Goal: Transaction & Acquisition: Purchase product/service

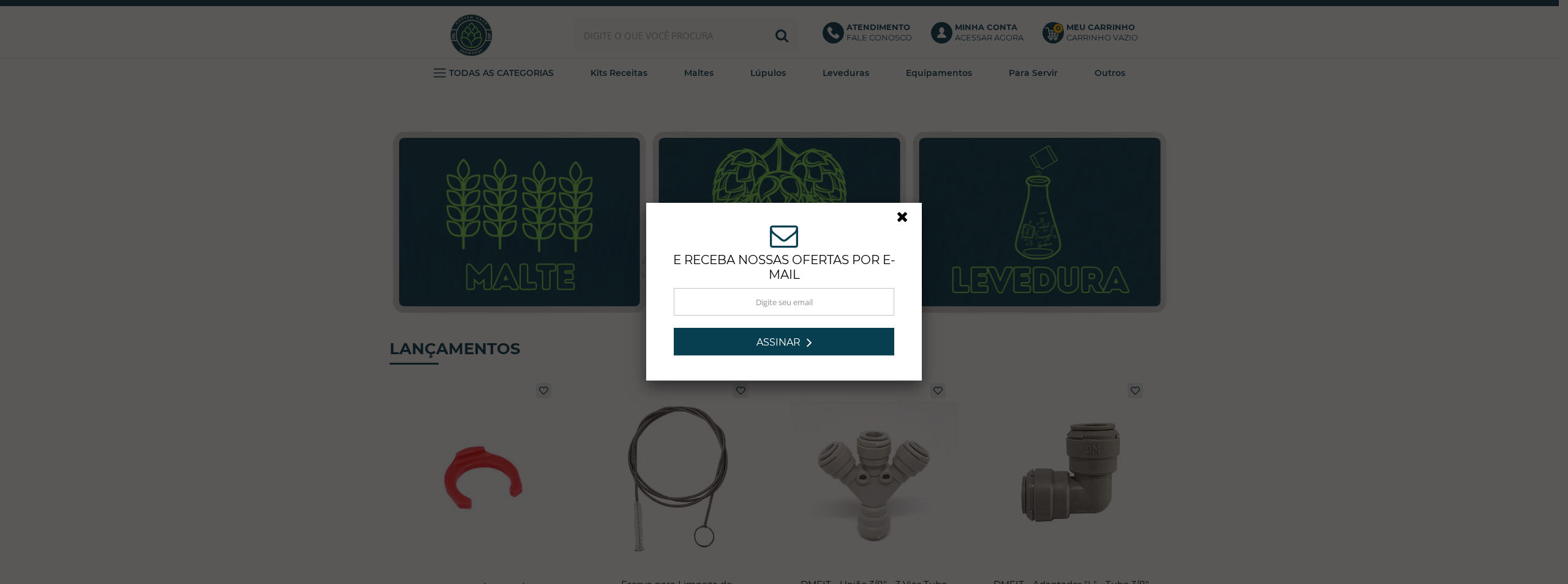
click at [617, 42] on div "ASSINE NOSSA NEWSLETTER e receba nossas ofertas por e-mail Obrigado por se insc…" at bounding box center [784, 292] width 1568 height 584
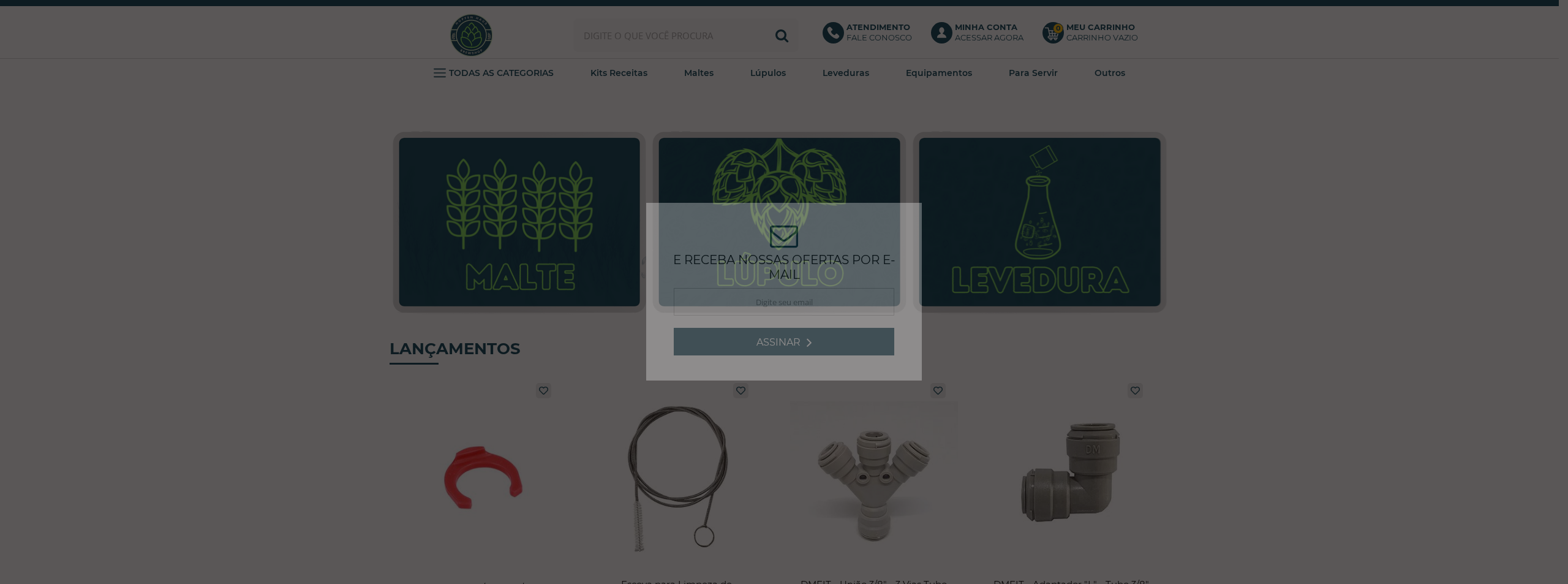
click at [619, 38] on div "ASSINE NOSSA NEWSLETTER e receba nossas ofertas por e-mail Obrigado por se insc…" at bounding box center [784, 292] width 1568 height 584
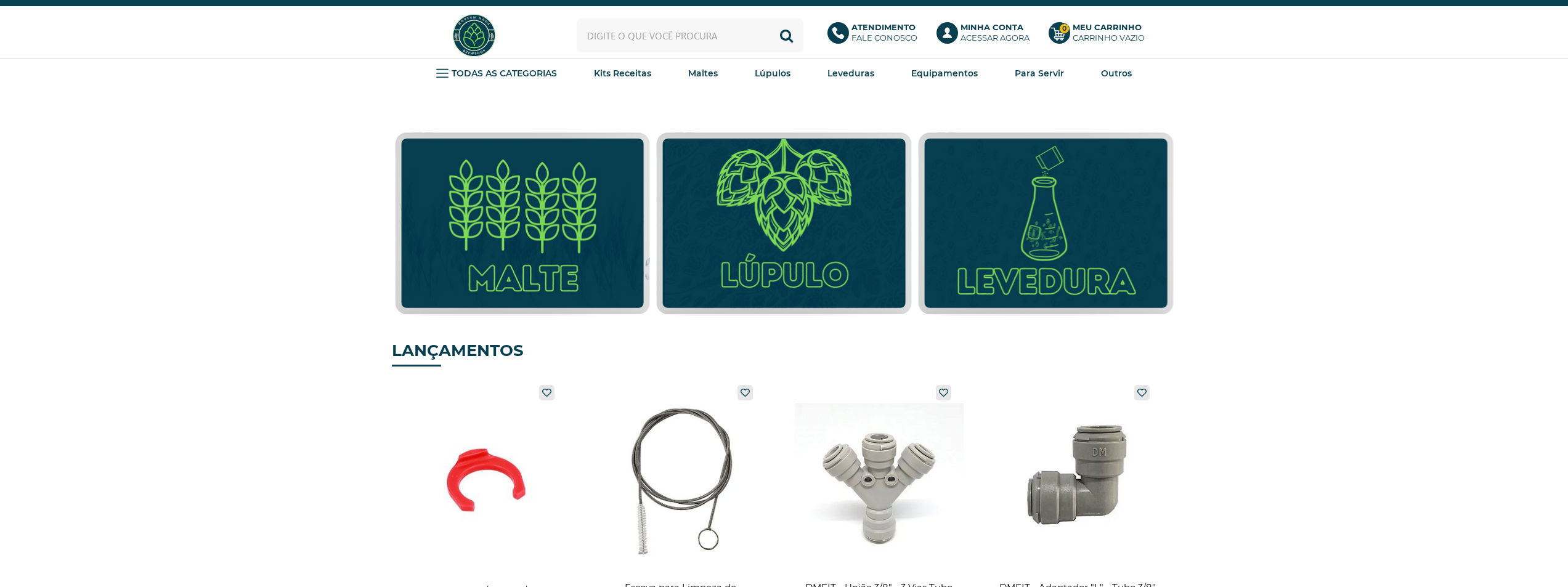
click at [632, 40] on input "text" at bounding box center [690, 36] width 227 height 34
type input "regulador"
click at [769, 19] on button "Buscar" at bounding box center [786, 36] width 34 height 34
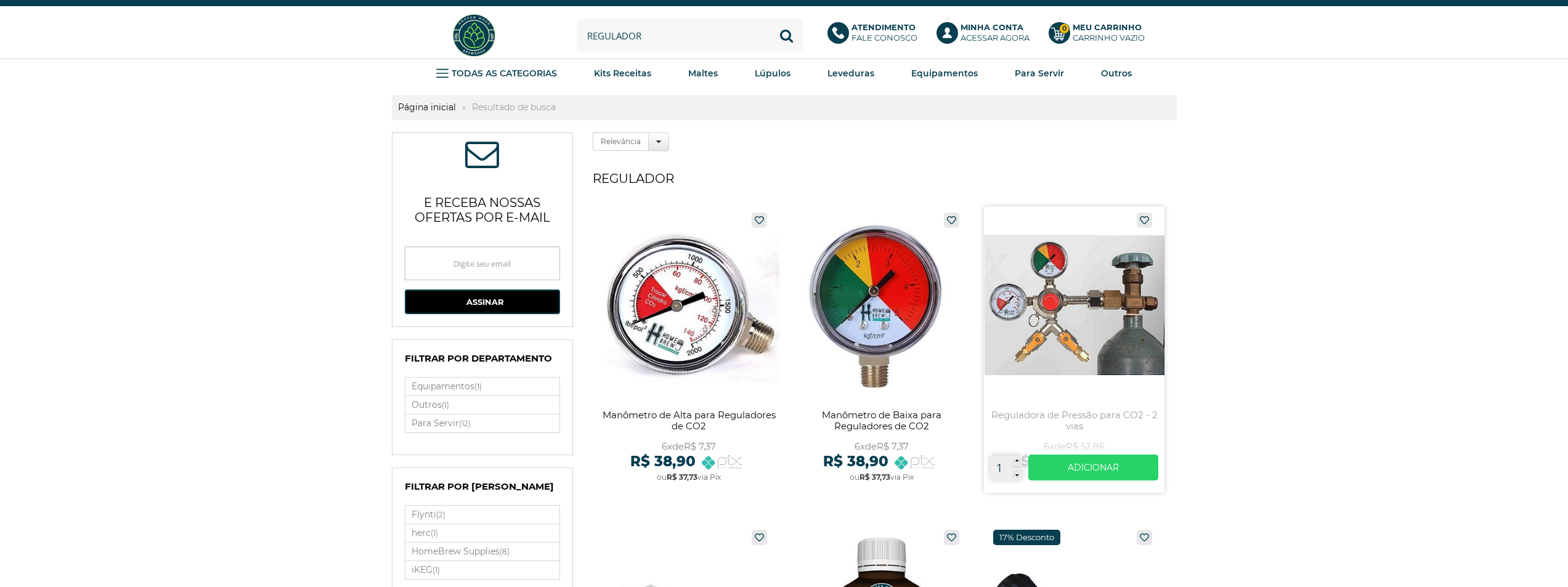
click at [1092, 291] on link at bounding box center [1074, 349] width 181 height 286
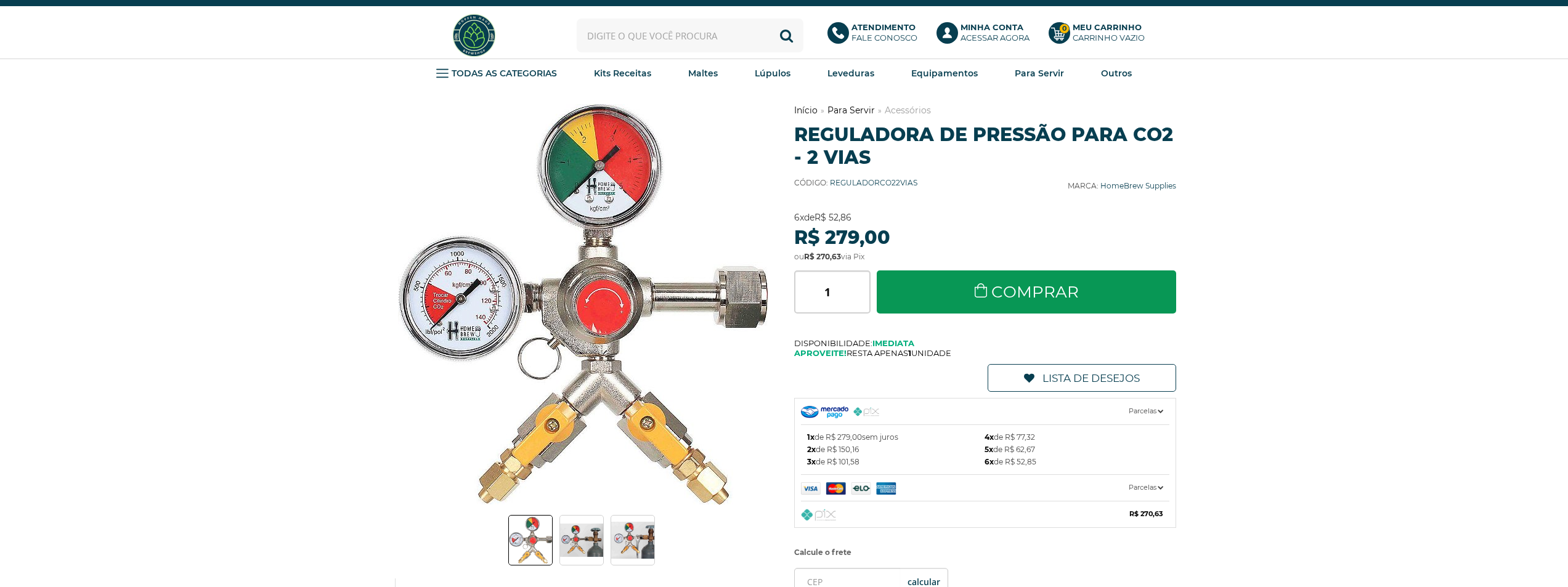
click at [596, 560] on span at bounding box center [582, 539] width 43 height 49
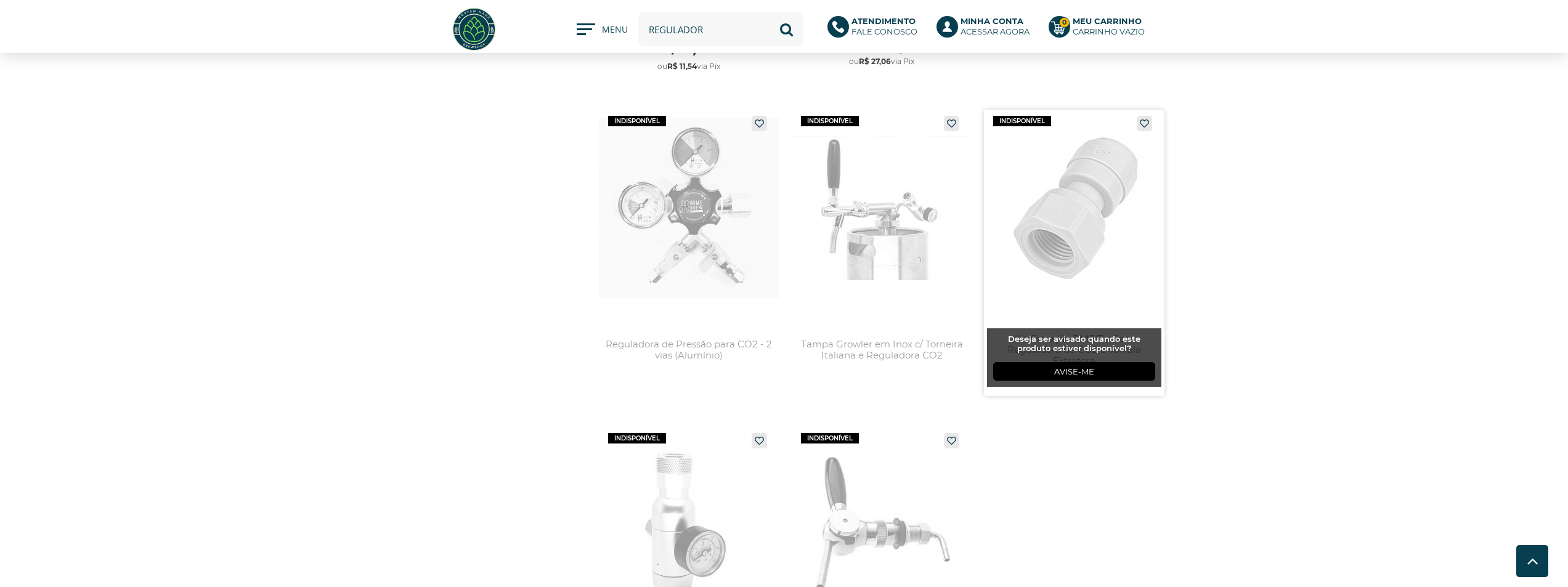
scroll to position [1046, 0]
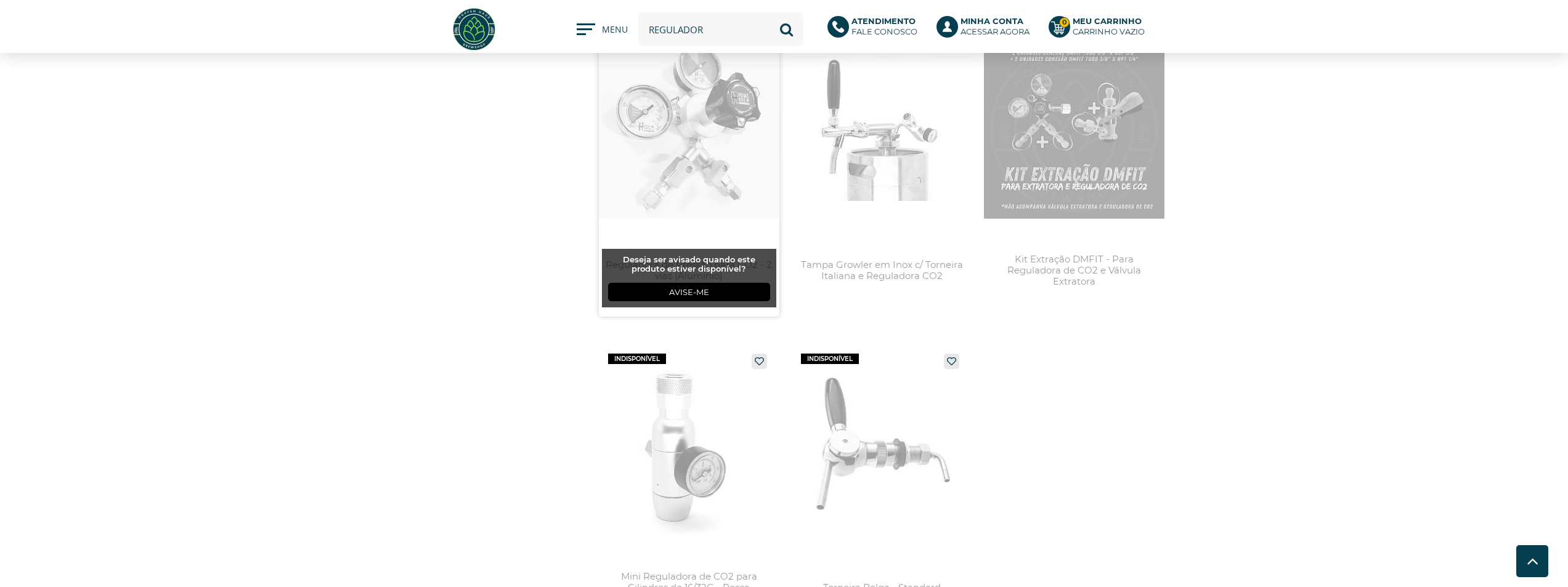
drag, startPoint x: 568, startPoint y: 117, endPoint x: 666, endPoint y: 128, distance: 98.6
click at [666, 128] on link at bounding box center [689, 173] width 181 height 286
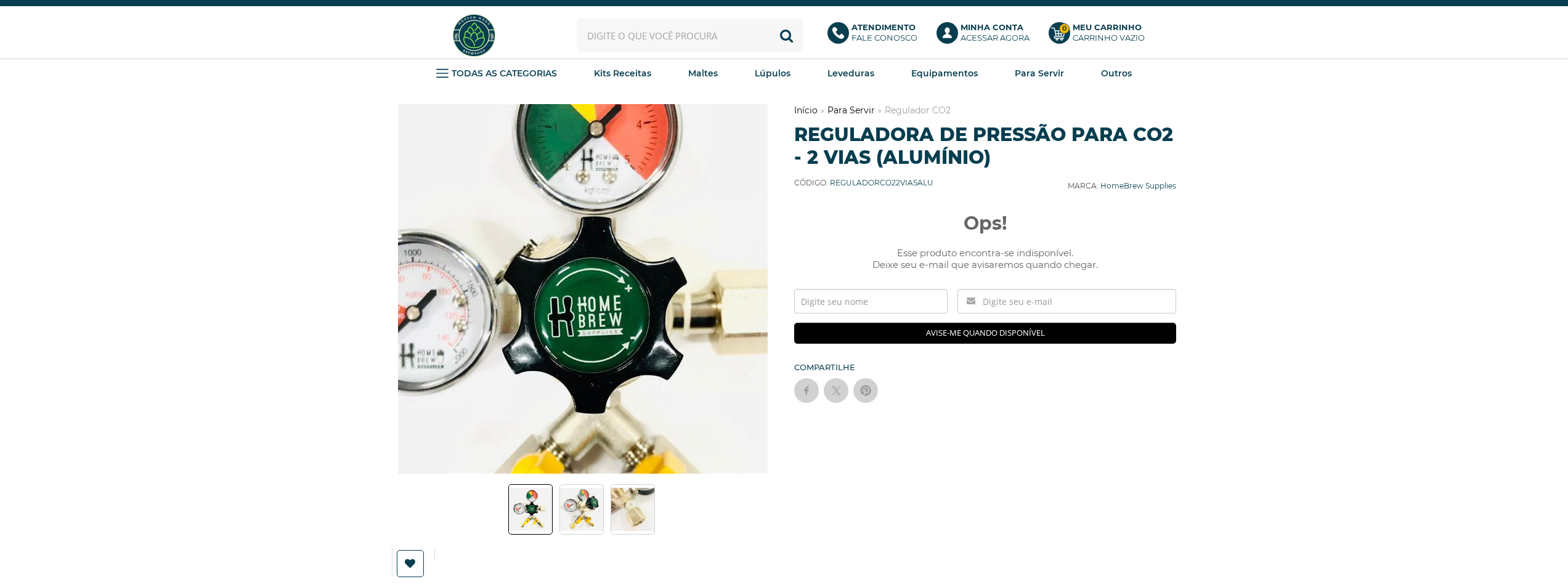
click at [593, 233] on img at bounding box center [575, 322] width 616 height 616
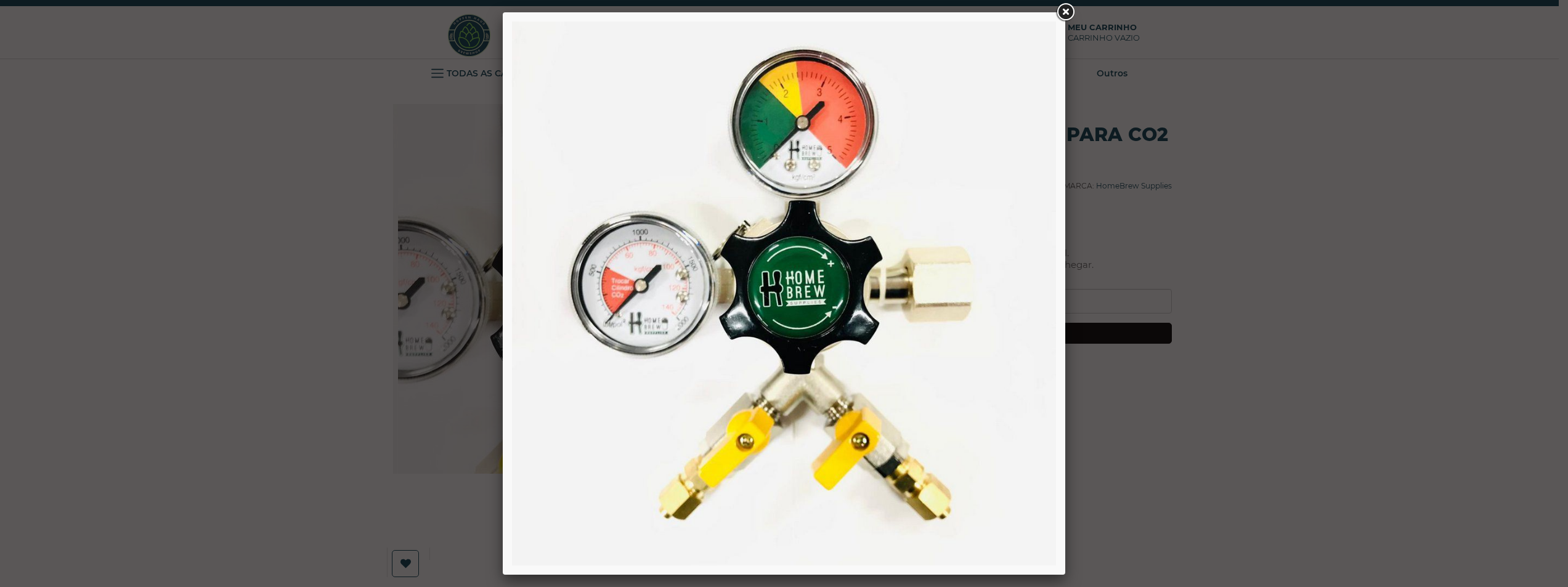
drag, startPoint x: 612, startPoint y: 258, endPoint x: 689, endPoint y: -54, distance: 321.4
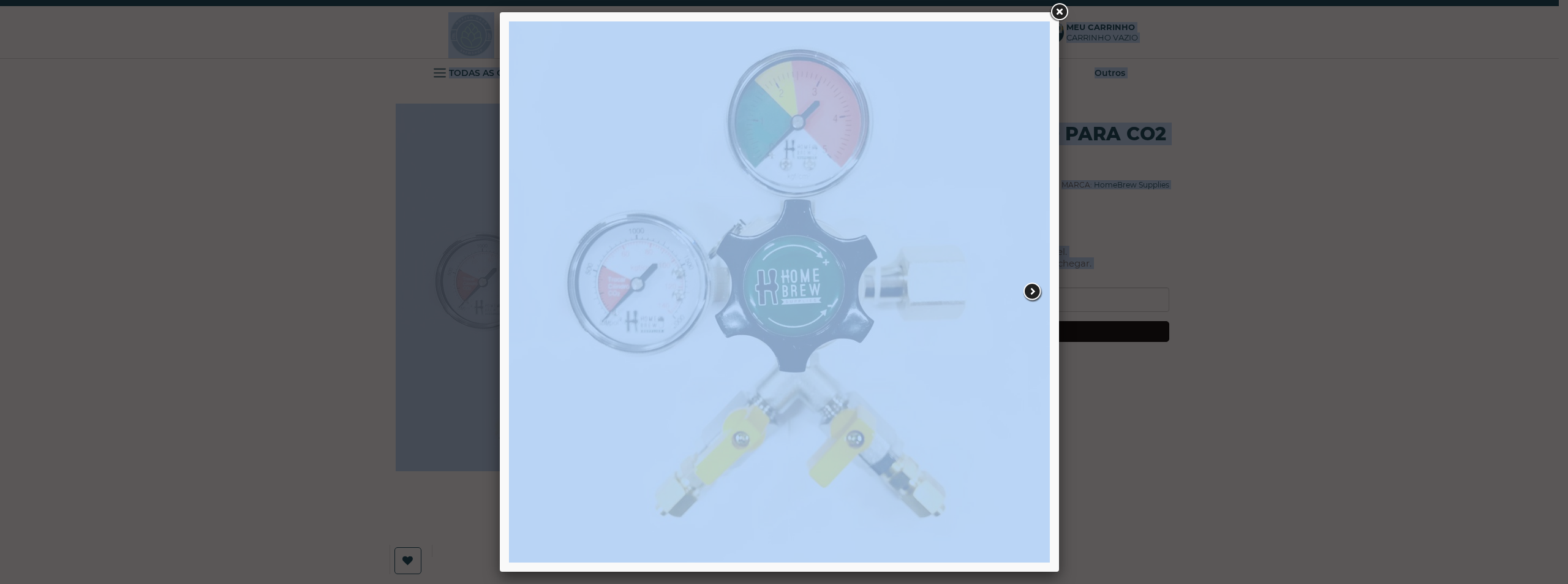
drag, startPoint x: 847, startPoint y: 281, endPoint x: 843, endPoint y: 234, distance: 47.2
drag, startPoint x: 854, startPoint y: 247, endPoint x: 798, endPoint y: 300, distance: 77.1
